Goal: Transaction & Acquisition: Purchase product/service

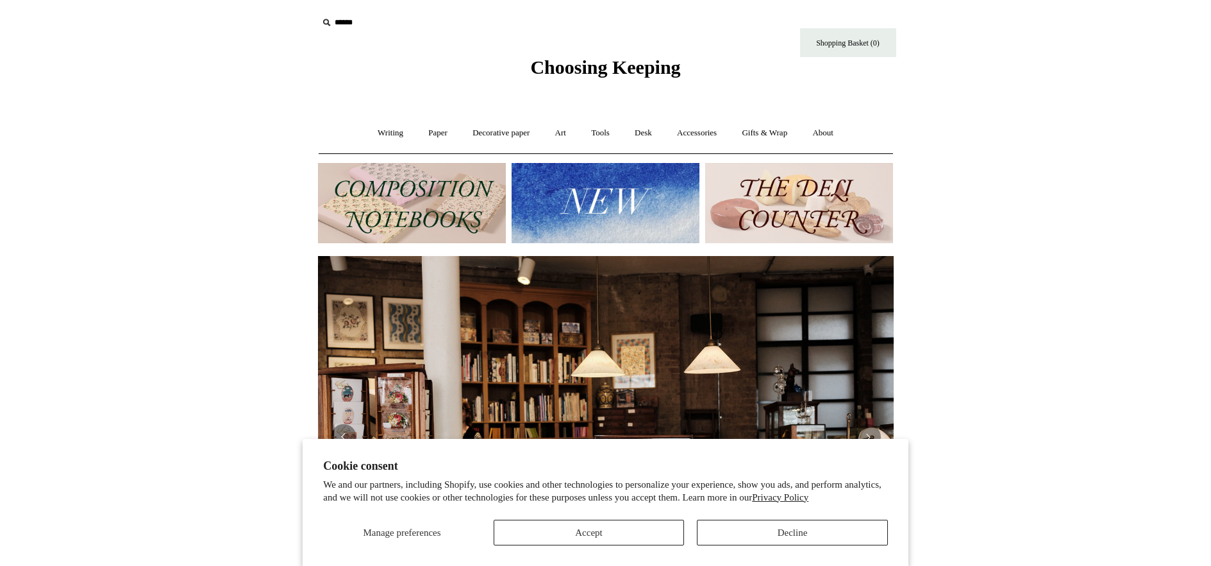
click at [382, 20] on input "text" at bounding box center [397, 23] width 158 height 24
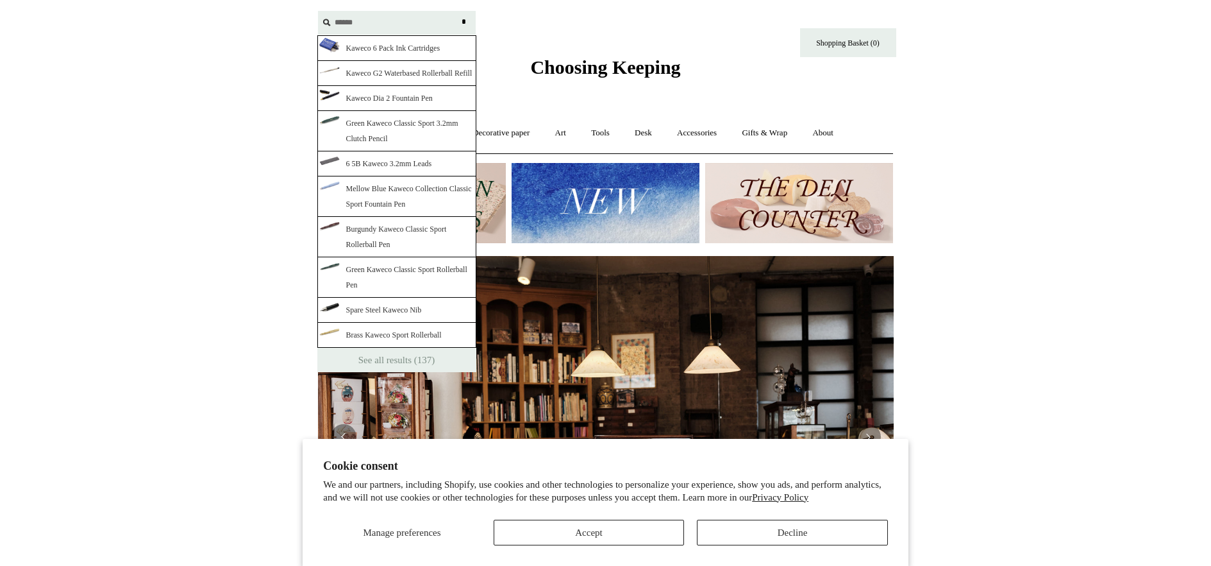
type input "******"
click at [458, 11] on input "*" at bounding box center [464, 22] width 13 height 22
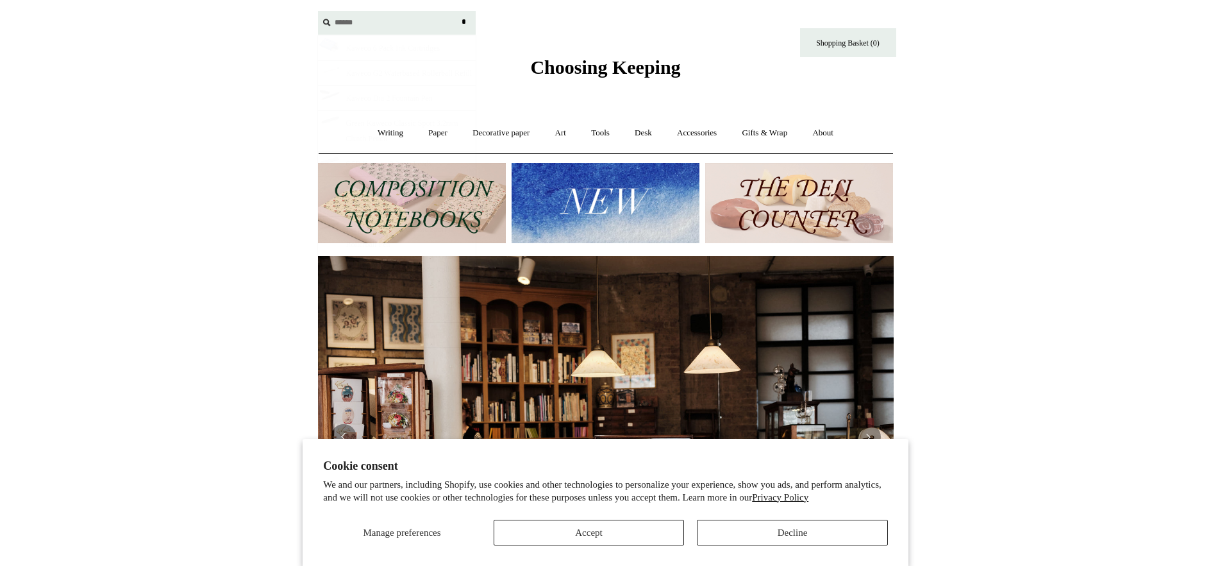
scroll to position [0, 147]
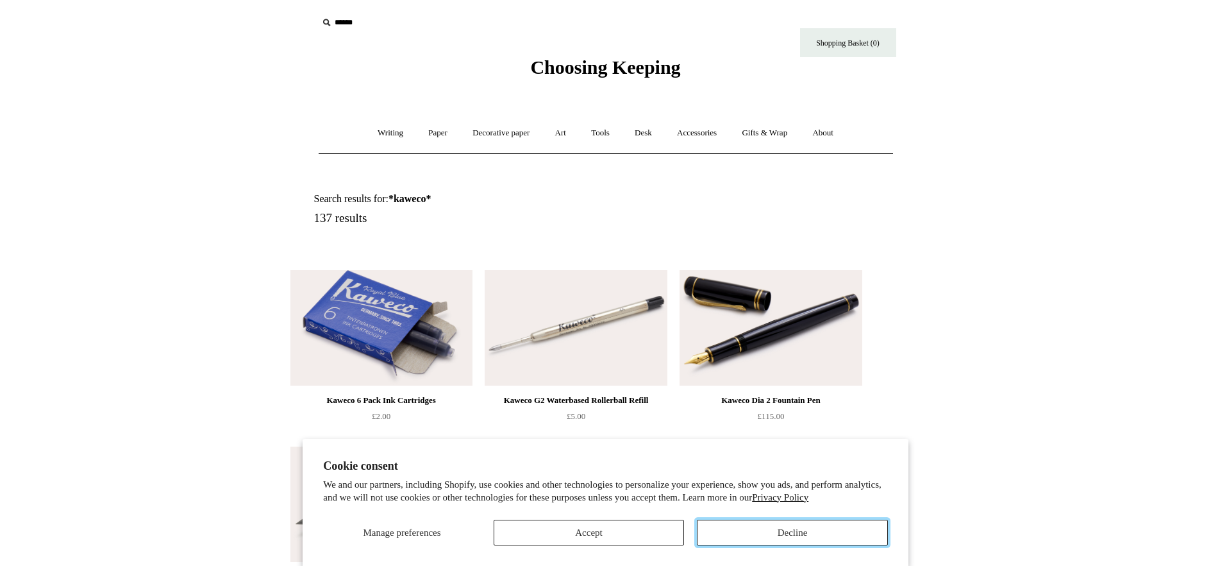
click at [719, 541] on button "Decline" at bounding box center [792, 532] width 191 height 26
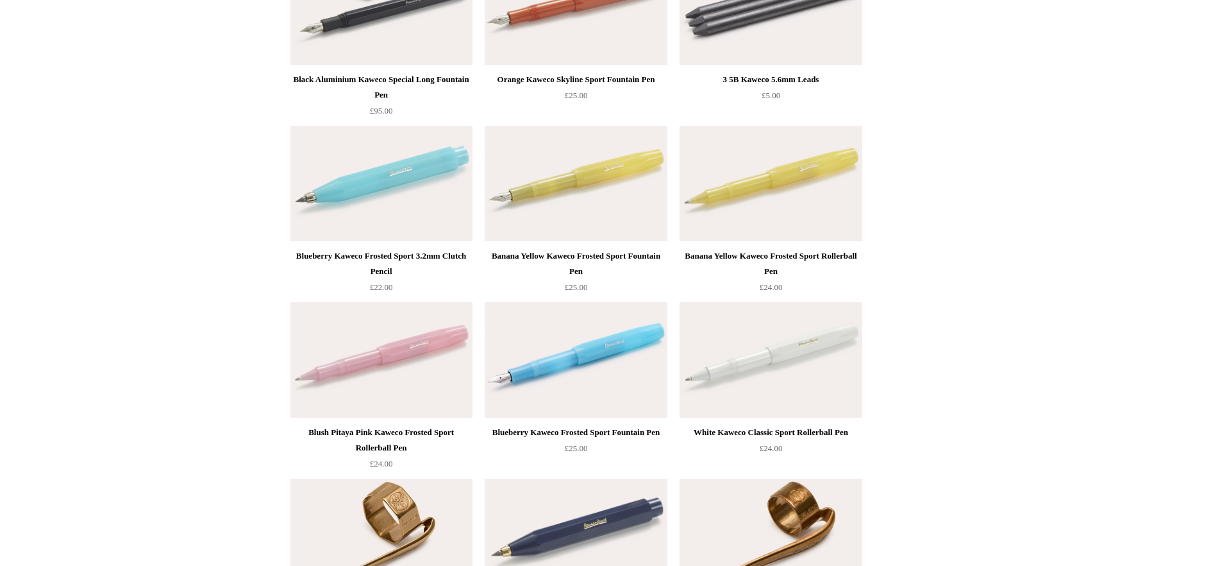
scroll to position [4553, 0]
